Goal: Transaction & Acquisition: Book appointment/travel/reservation

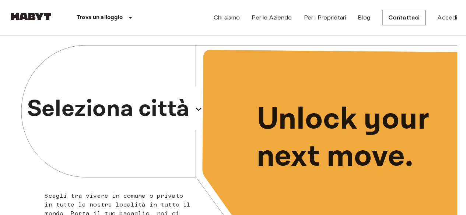
click at [110, 103] on p "Seleziona città" at bounding box center [108, 109] width 162 height 35
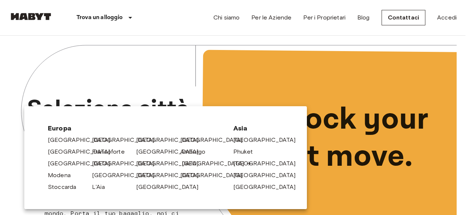
click at [187, 165] on link "[GEOGRAPHIC_DATA]" at bounding box center [217, 163] width 70 height 9
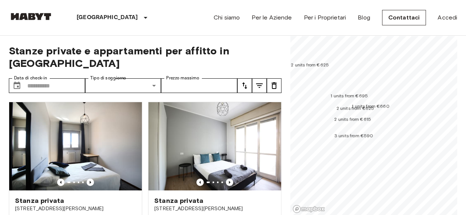
click at [348, 93] on span "1 units from €695" at bounding box center [349, 96] width 37 height 6
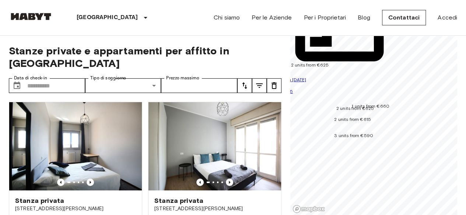
click at [357, 103] on span "1 units from €660" at bounding box center [371, 106] width 38 height 6
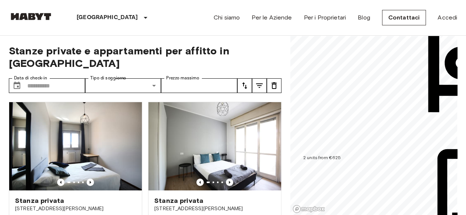
click at [332, 155] on span "2 units from €625" at bounding box center [322, 158] width 38 height 6
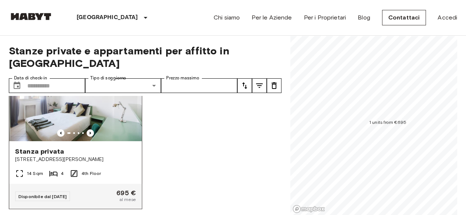
scroll to position [54, 0]
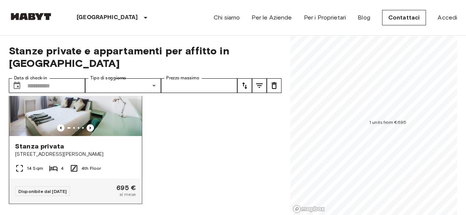
click at [38, 142] on span "Stanza privata" at bounding box center [39, 146] width 49 height 9
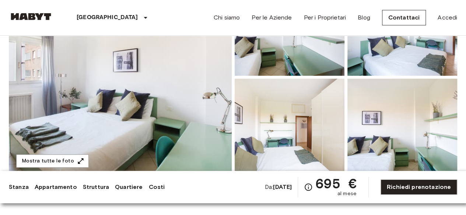
scroll to position [110, 0]
